Goal: Task Accomplishment & Management: Manage account settings

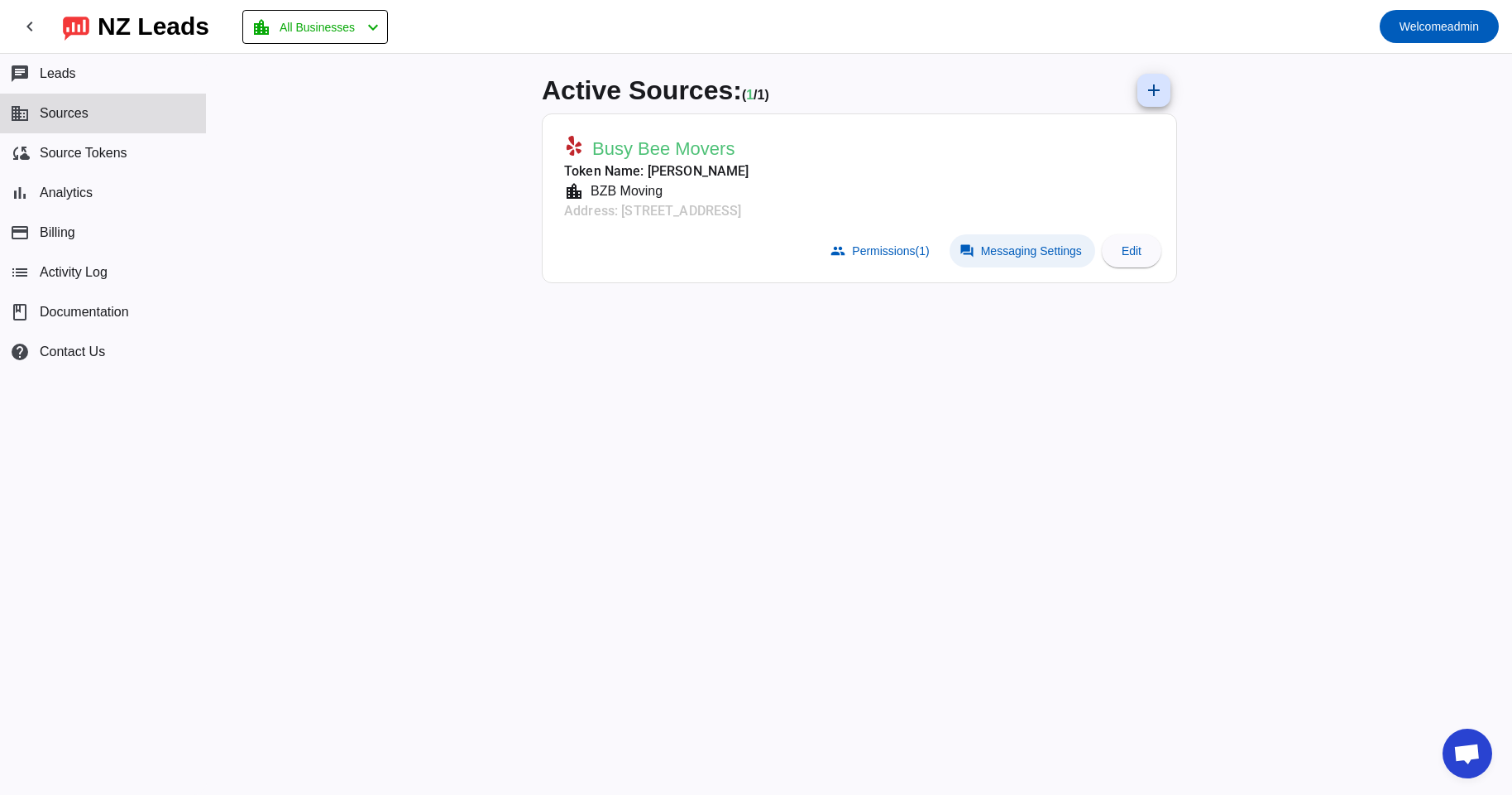
click at [1016, 245] on span "Messaging Settings" at bounding box center [1031, 251] width 101 height 14
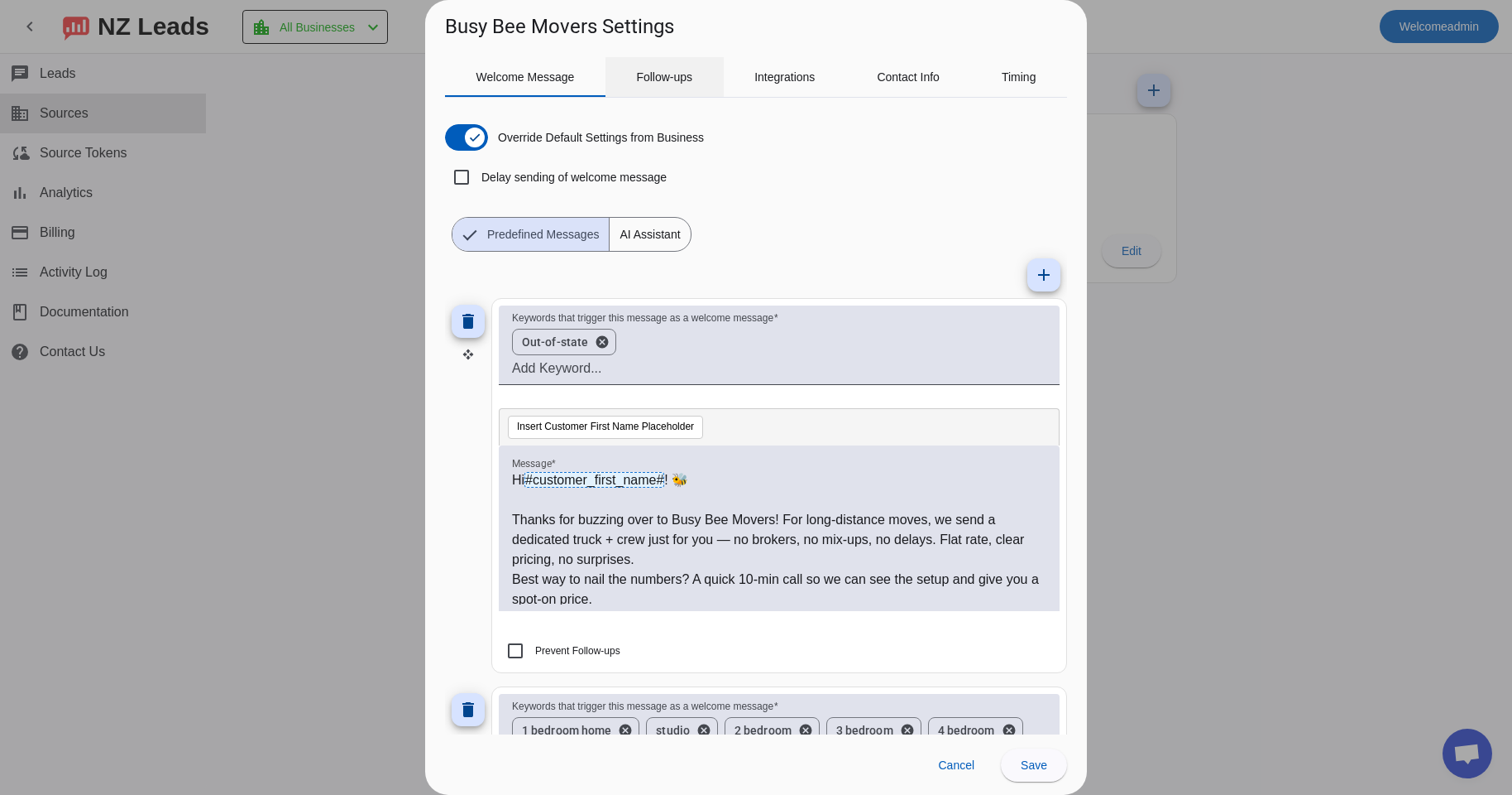
click at [690, 80] on span "Follow-ups" at bounding box center [665, 77] width 57 height 12
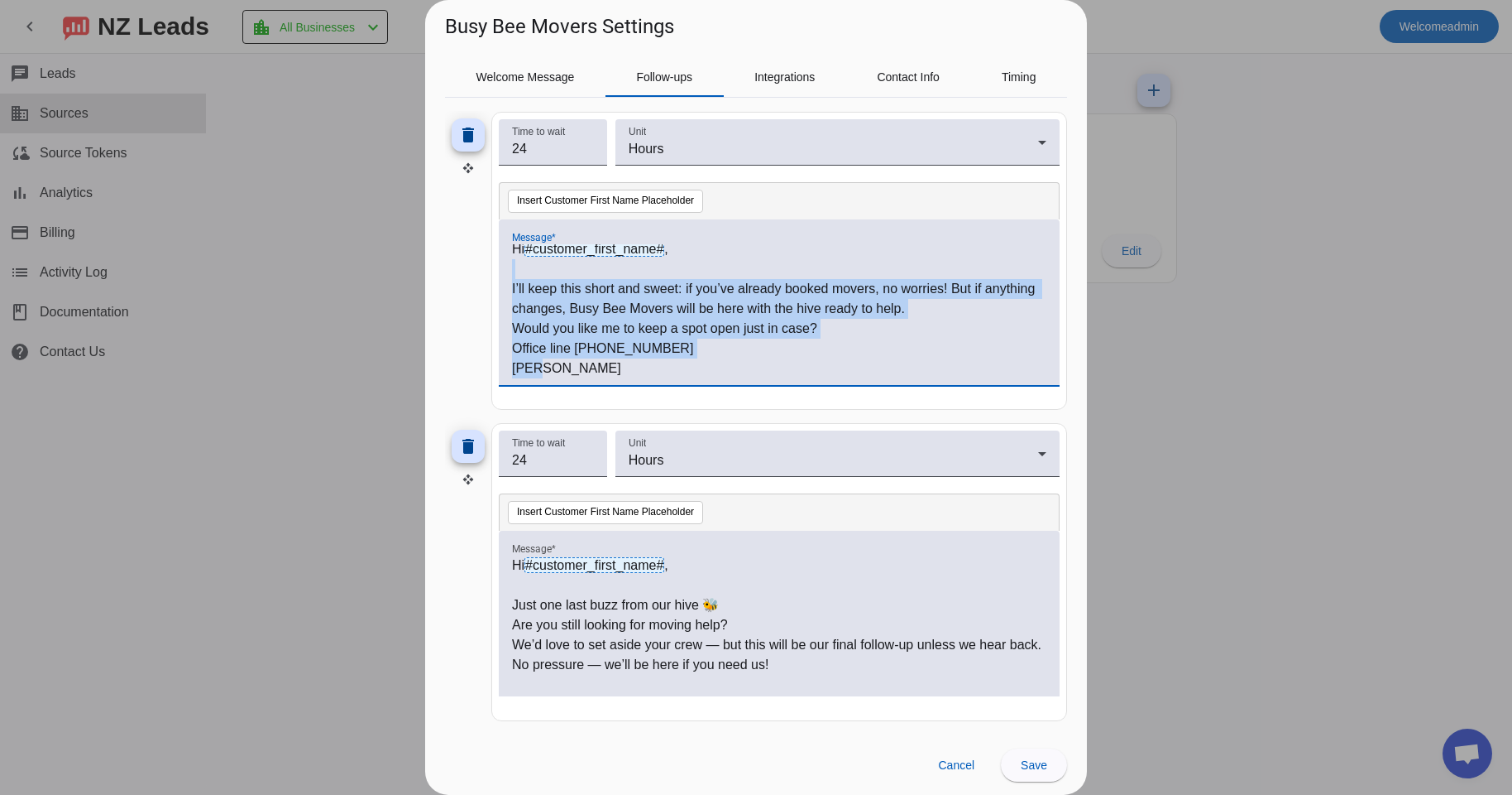
drag, startPoint x: 513, startPoint y: 278, endPoint x: 627, endPoint y: 409, distance: 173.7
click at [627, 378] on div "Hi #customer_first_name# , I’ll keep this short and sweet: if you’ve already bo…" at bounding box center [779, 311] width 535 height 134
copy div "I’ll keep this short and sweet: if you’ve already booked movers, no worries! Bu…"
click at [681, 282] on p "I’ll keep this short and sweet: if you’ve already booked movers, no worries! Bu…" at bounding box center [779, 298] width 535 height 40
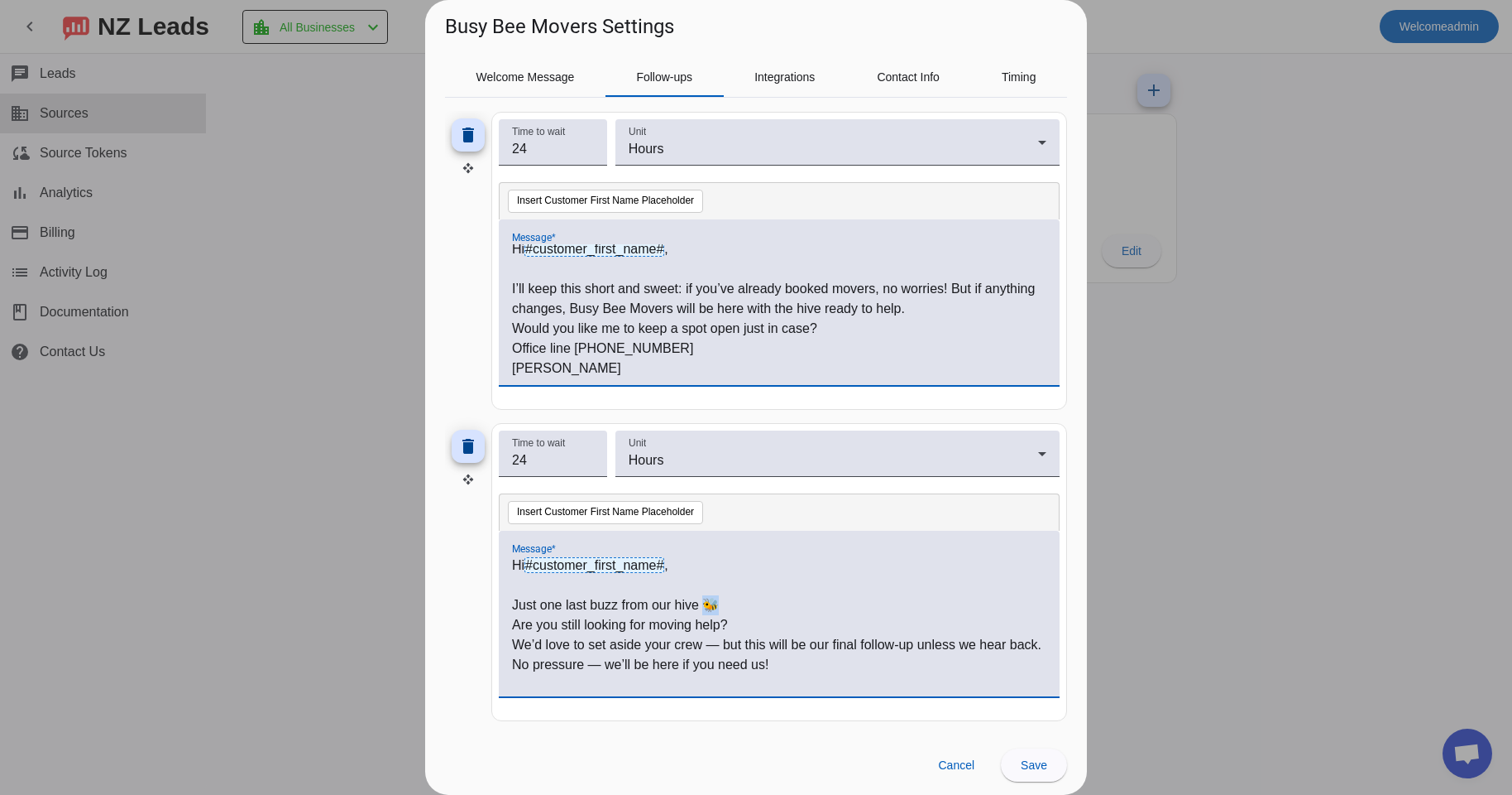
drag, startPoint x: 735, startPoint y: 596, endPoint x: 716, endPoint y: 599, distance: 19.2
click at [709, 601] on p "Just one last buzz from our hive 🐝" at bounding box center [779, 605] width 535 height 20
copy p "🐝"
click at [681, 288] on p "I’ll keep this short and sweet: if you’ve already booked movers, no worries! Bu…" at bounding box center [779, 298] width 535 height 40
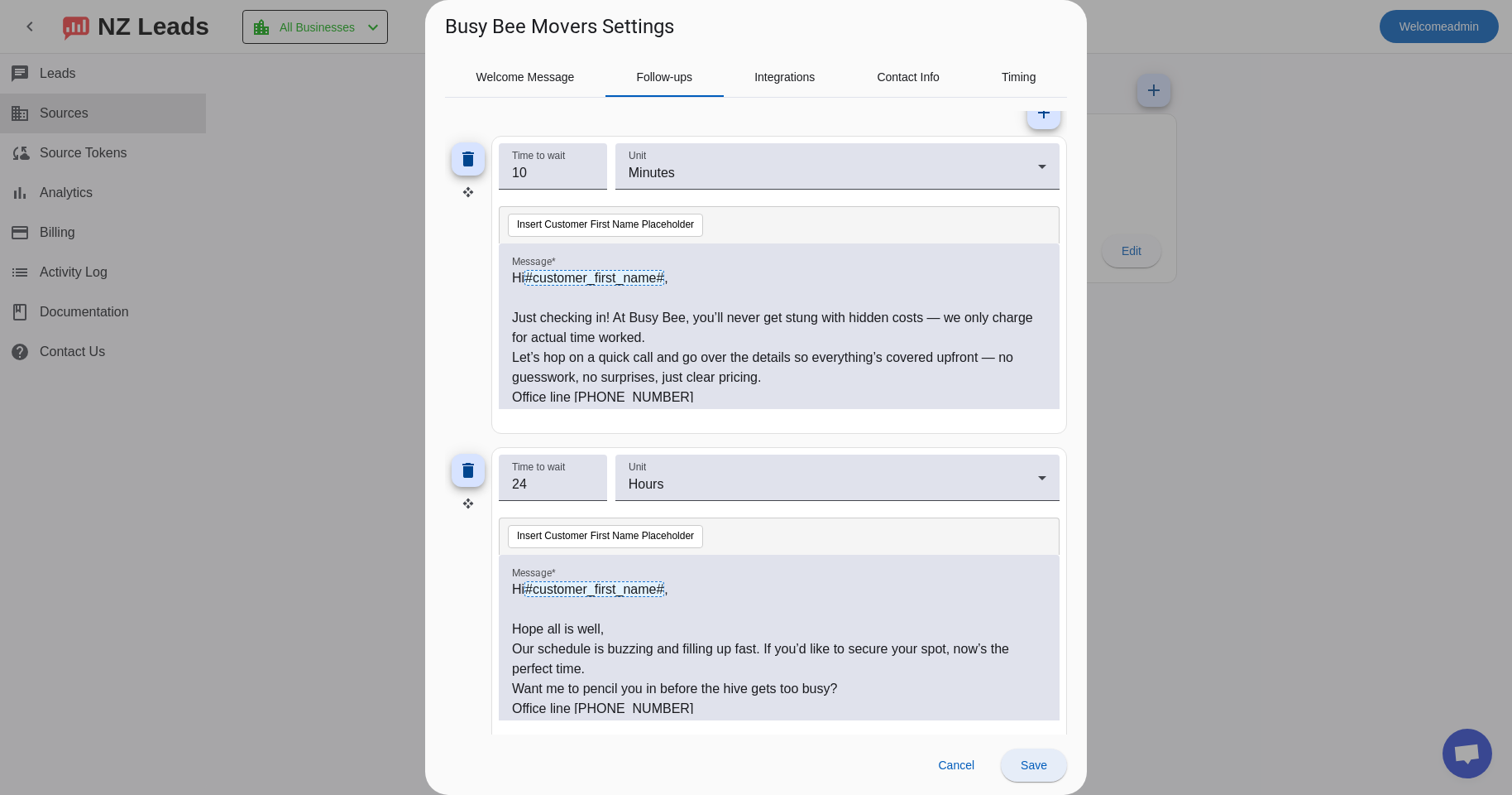
click at [1031, 767] on span "Save" at bounding box center [1034, 765] width 26 height 14
